Goal: Task Accomplishment & Management: Manage account settings

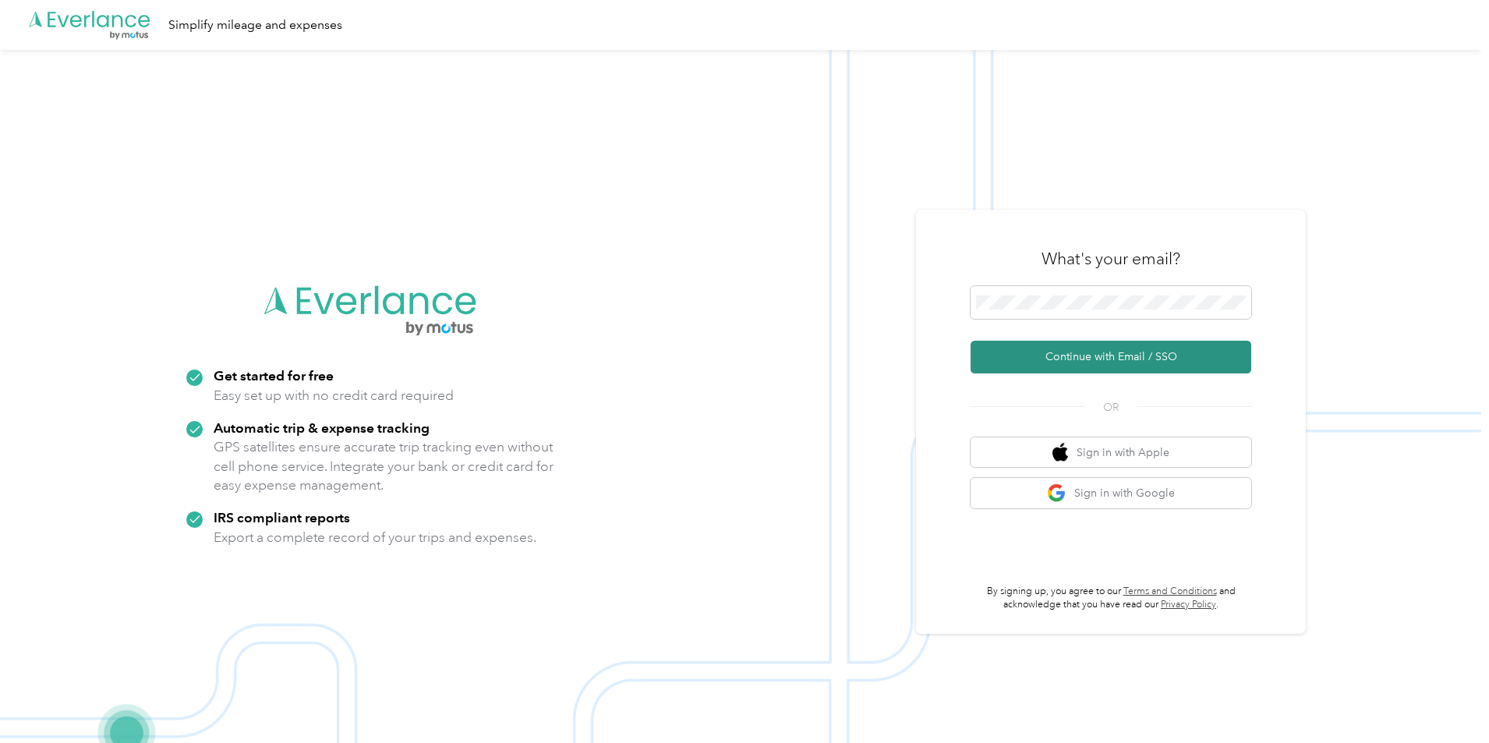
click at [1083, 354] on button "Continue with Email / SSO" at bounding box center [1110, 357] width 281 height 33
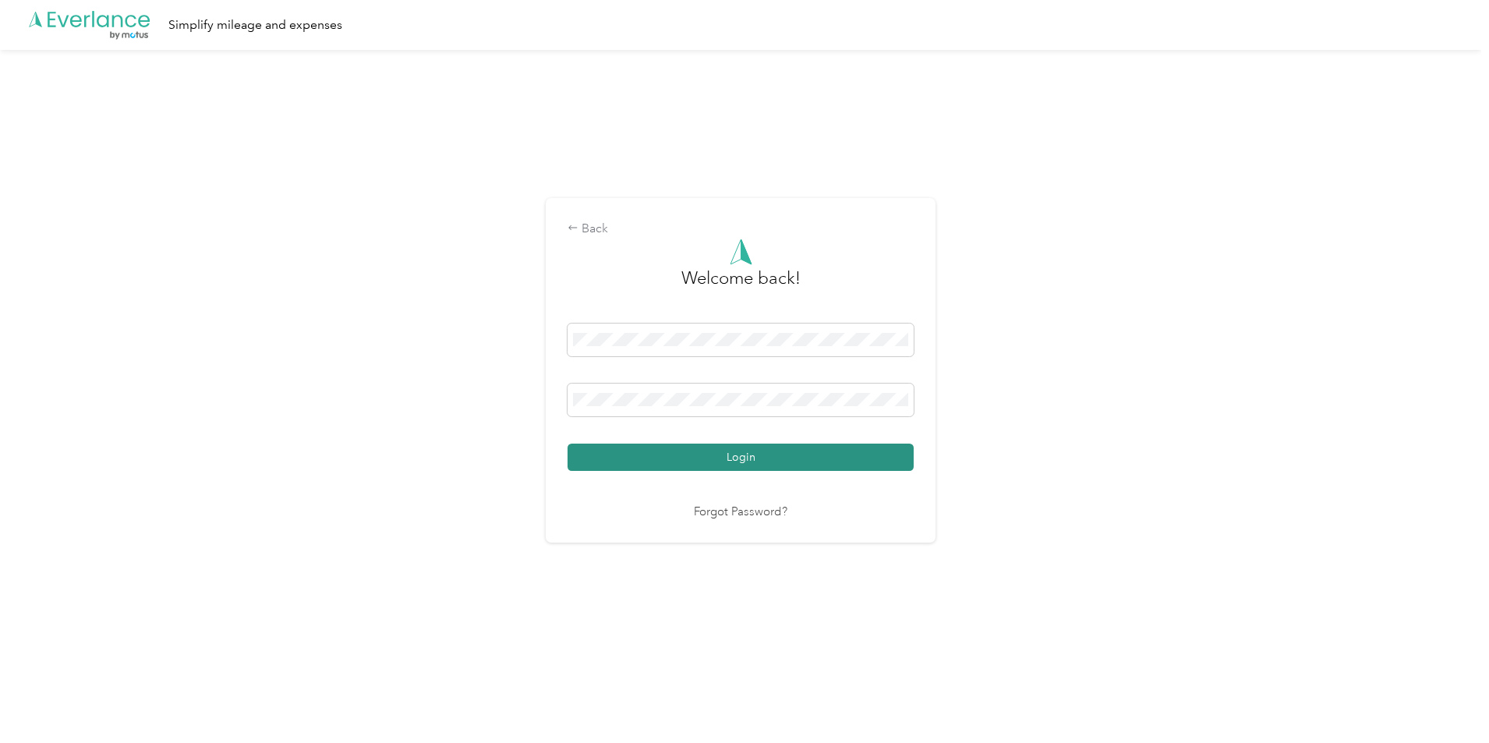
click at [723, 456] on button "Login" at bounding box center [740, 456] width 346 height 27
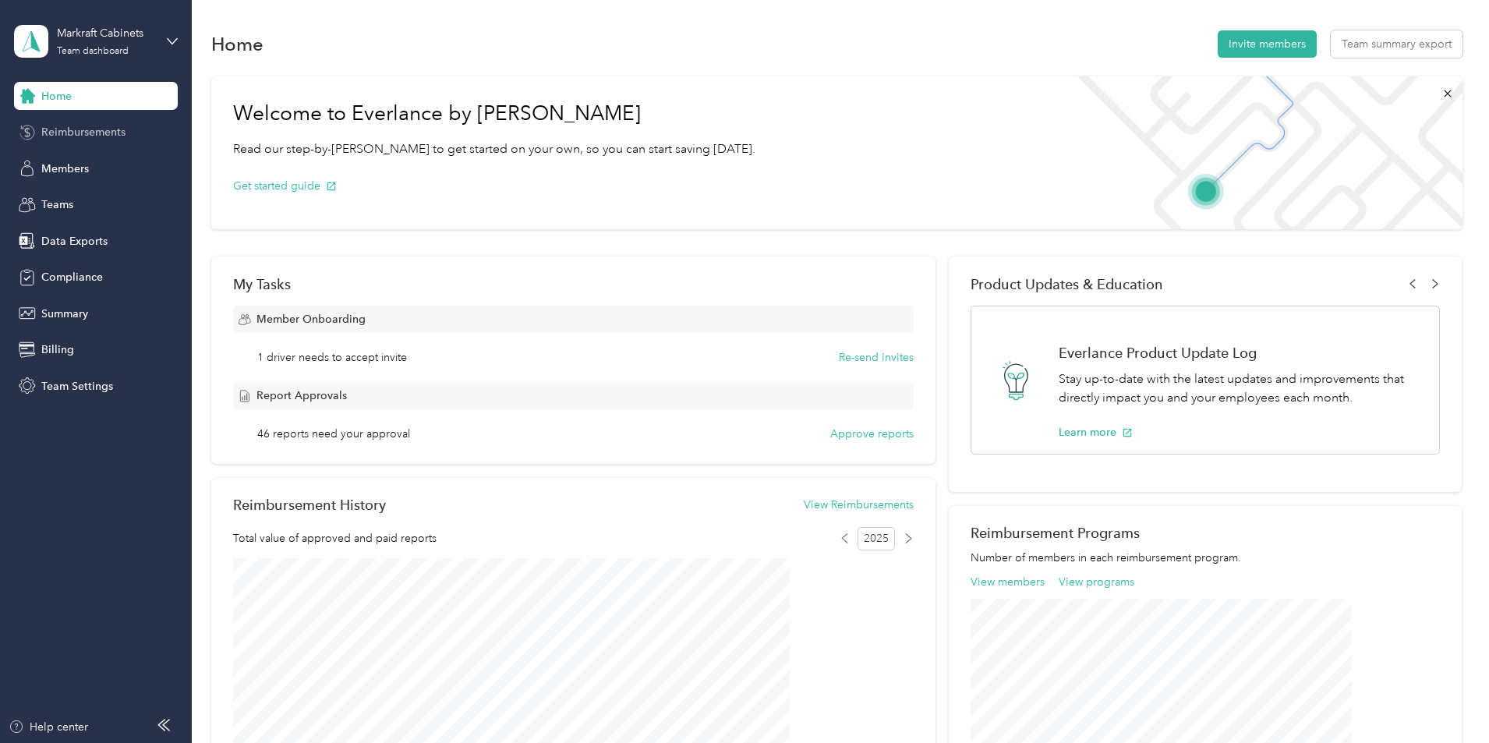
click at [82, 133] on span "Reimbursements" at bounding box center [83, 132] width 84 height 16
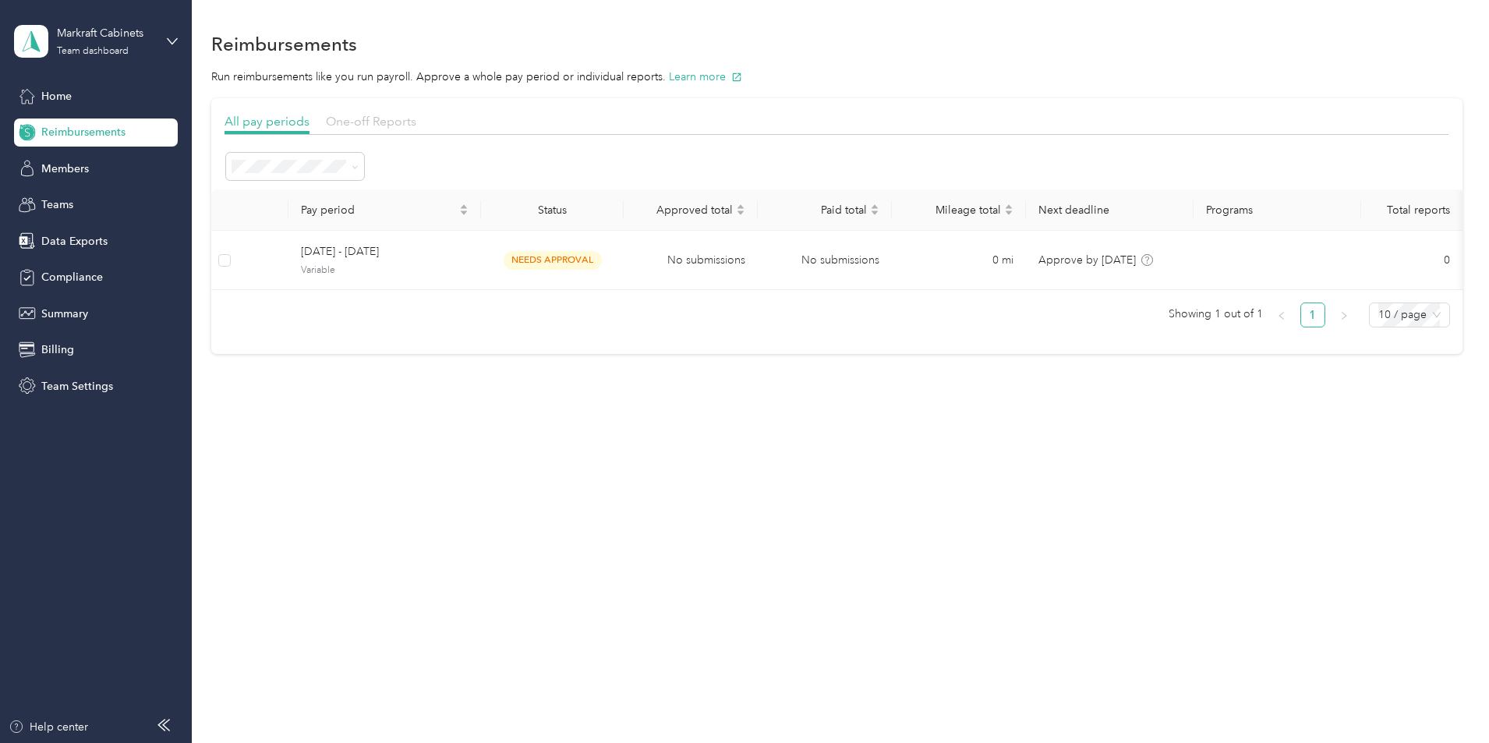
click at [416, 117] on span "One-off Reports" at bounding box center [371, 121] width 90 height 15
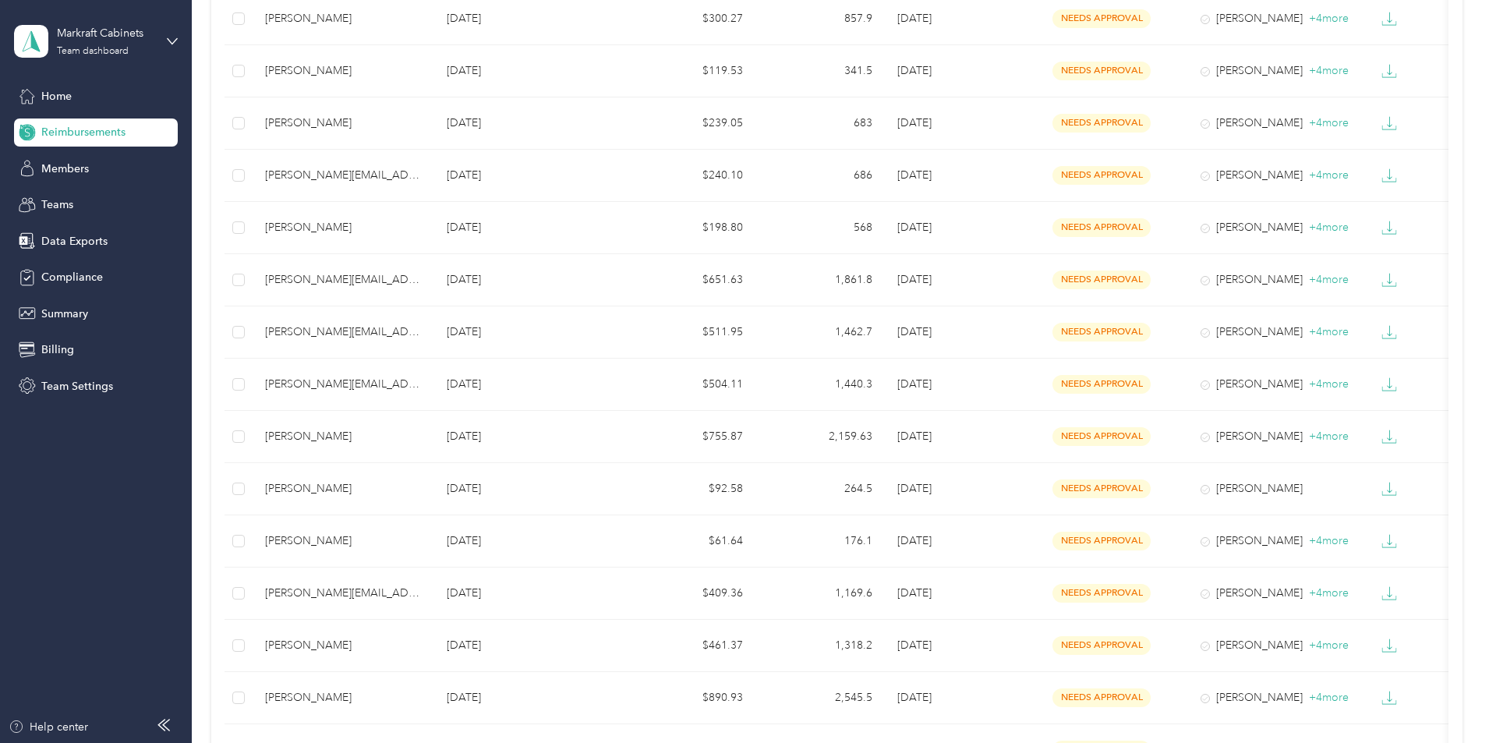
scroll to position [935, 0]
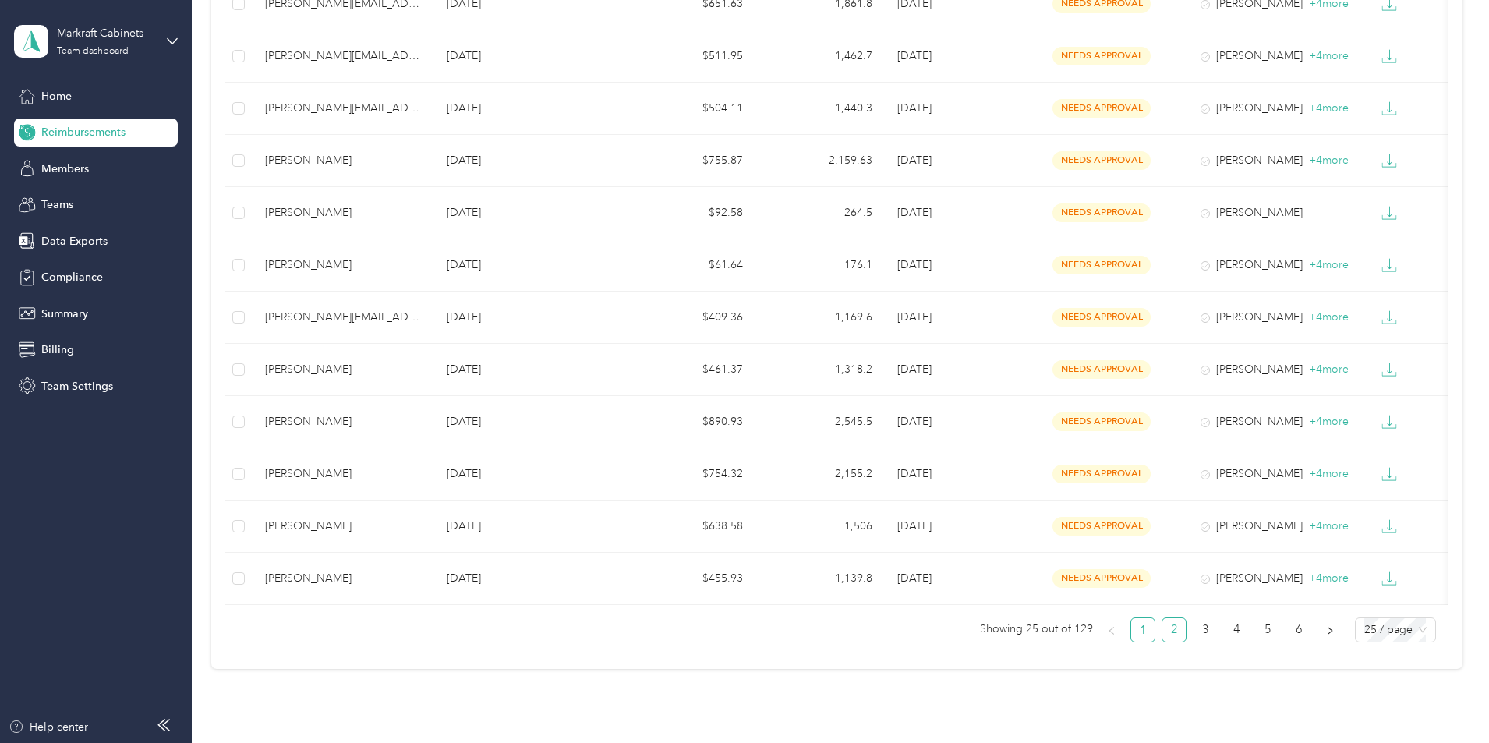
click at [1162, 638] on link "2" at bounding box center [1173, 629] width 23 height 23
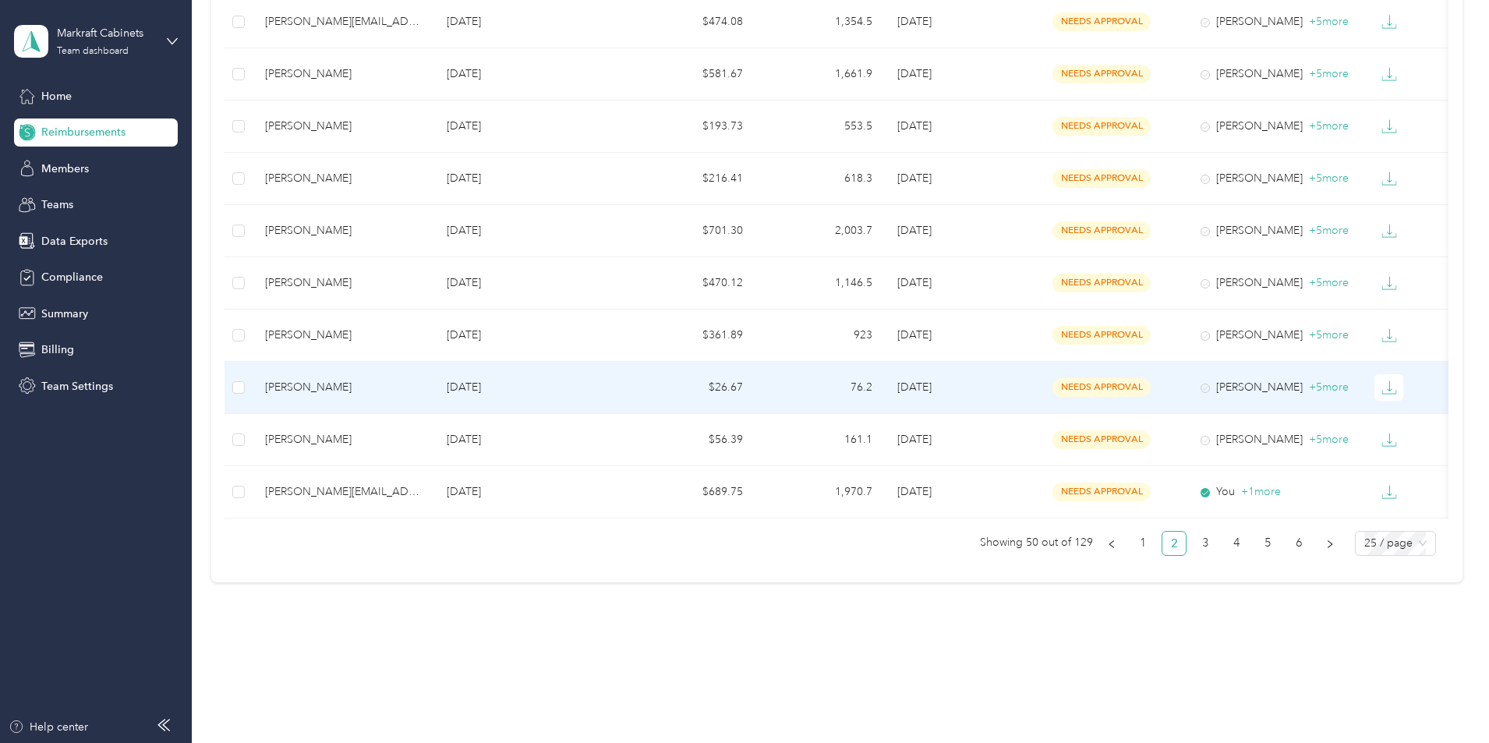
scroll to position [1033, 0]
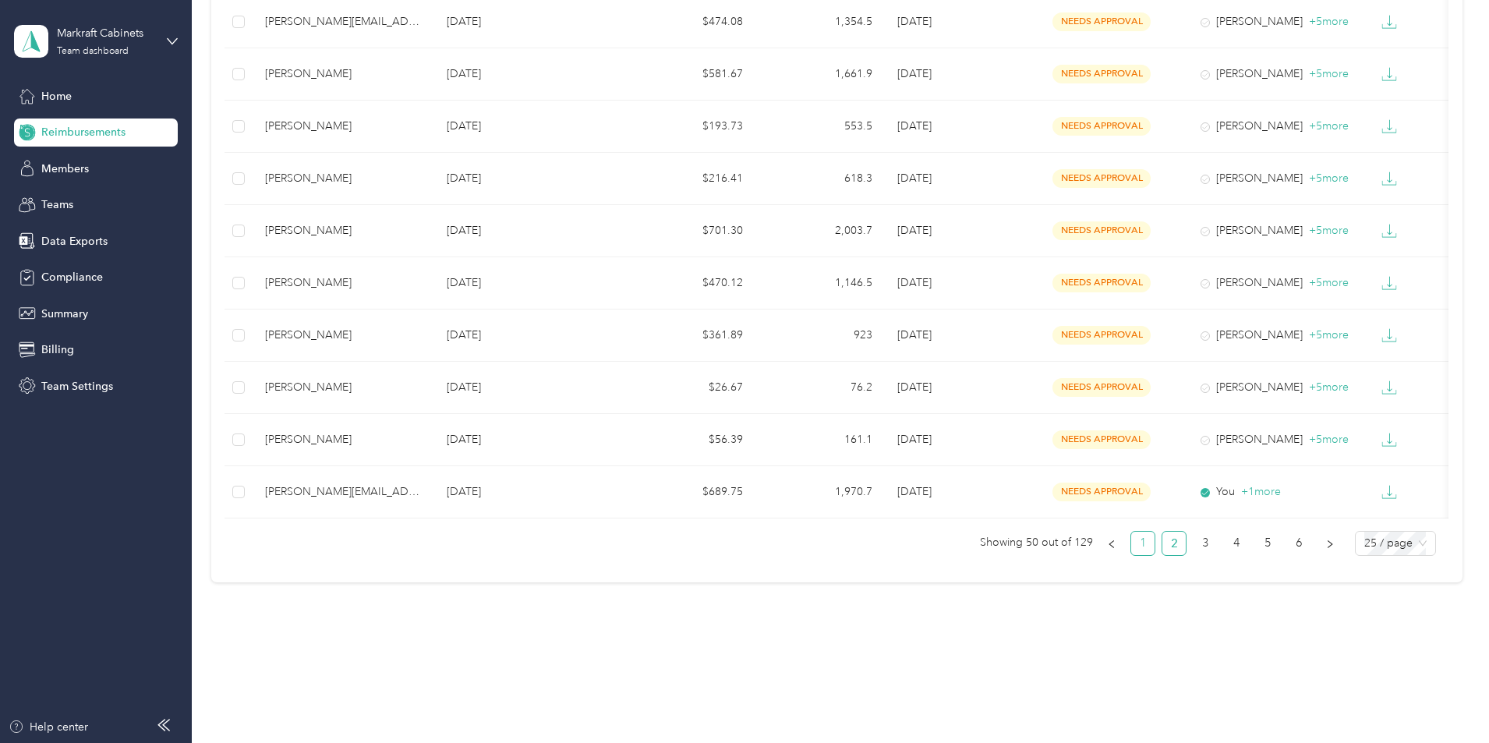
click at [1131, 545] on link "1" at bounding box center [1142, 543] width 23 height 23
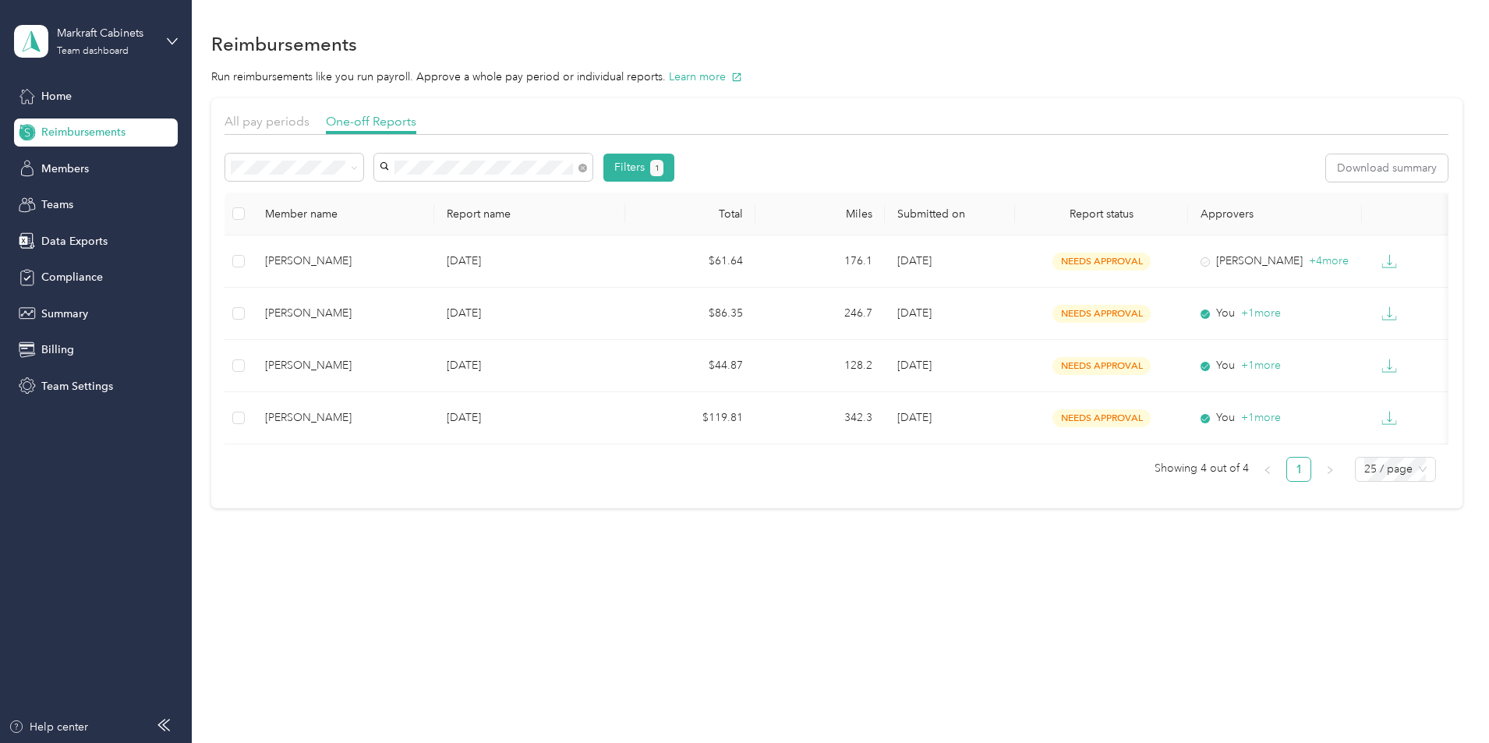
click at [544, 260] on span "[PERSON_NAME]" at bounding box center [533, 266] width 87 height 13
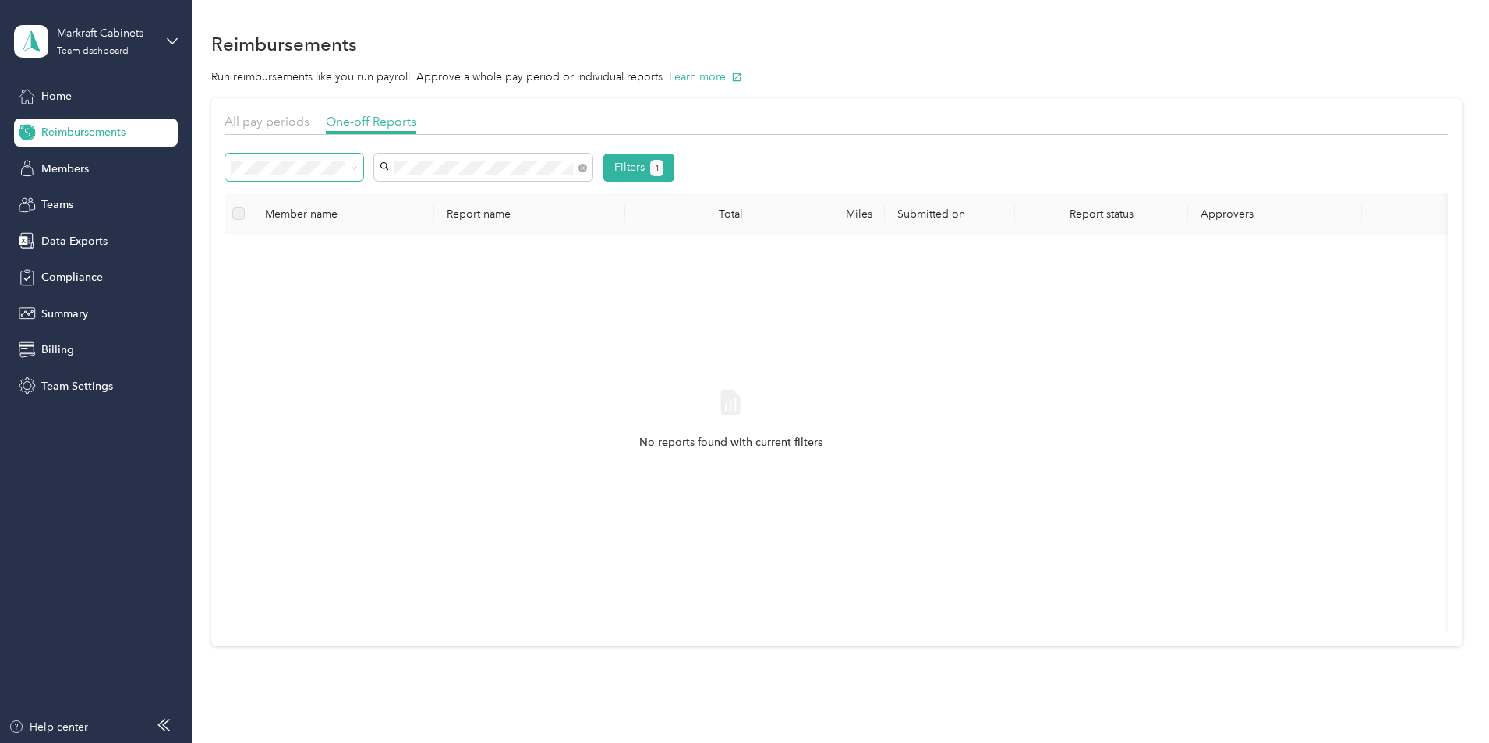
click at [358, 166] on span at bounding box center [351, 167] width 12 height 16
click at [358, 168] on icon at bounding box center [354, 167] width 7 height 7
click at [380, 201] on li "All" at bounding box center [399, 195] width 138 height 27
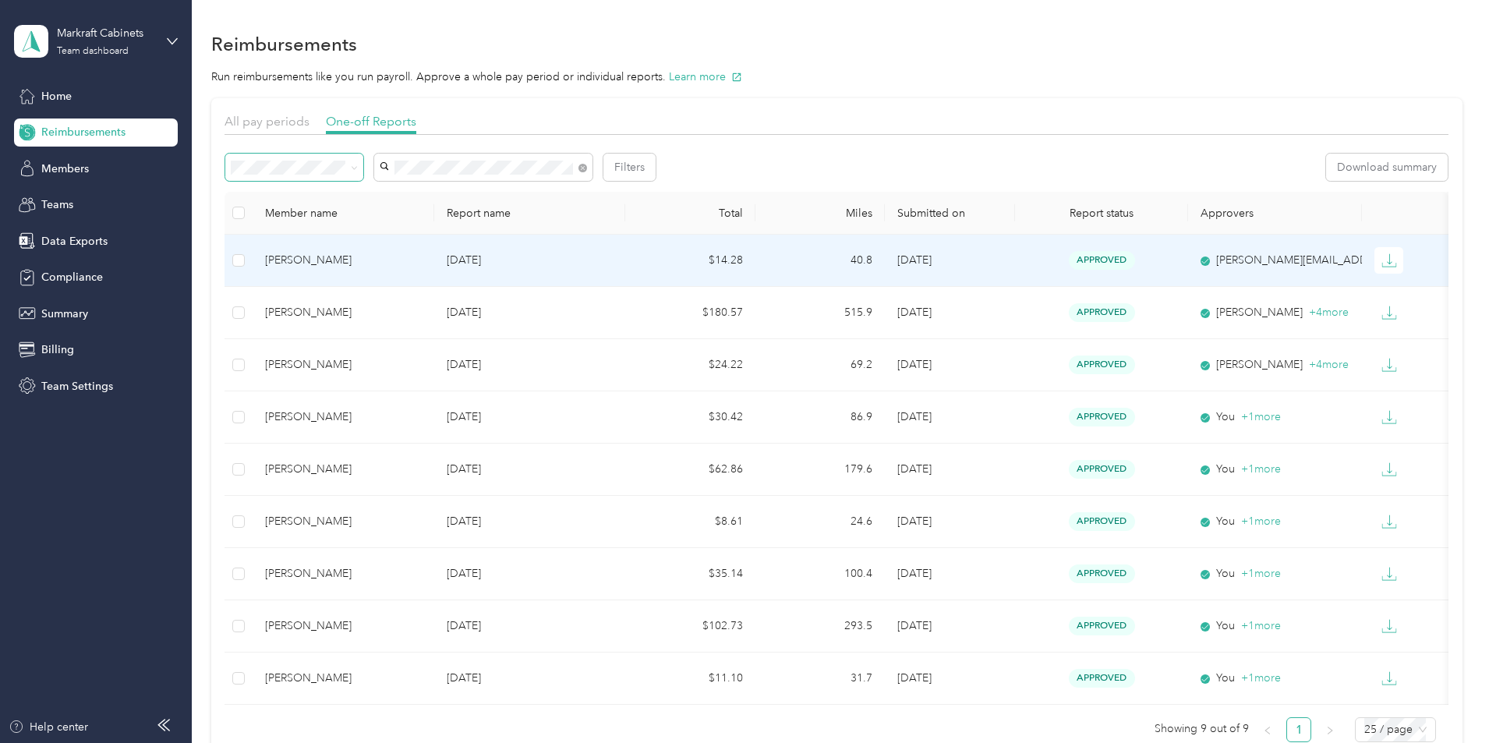
click at [1210, 263] on icon at bounding box center [1204, 260] width 9 height 9
